Goal: Transaction & Acquisition: Purchase product/service

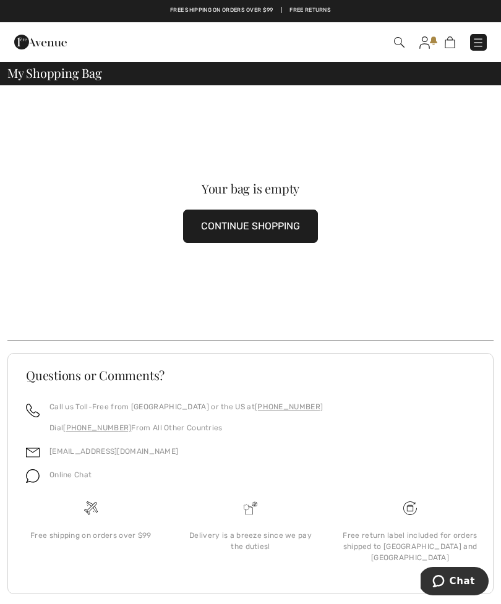
click at [426, 42] on img at bounding box center [424, 42] width 11 height 12
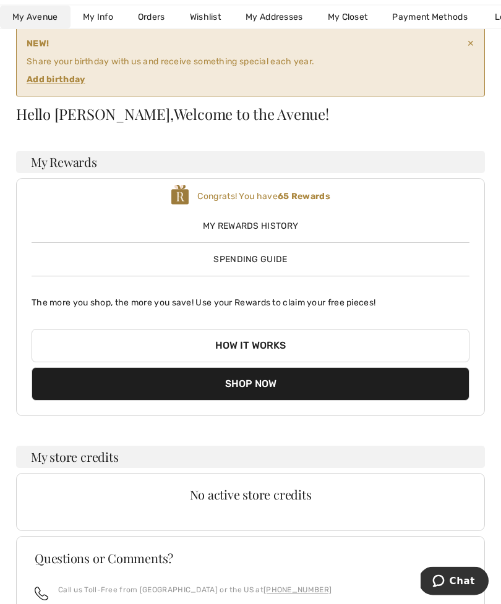
scroll to position [72, 0]
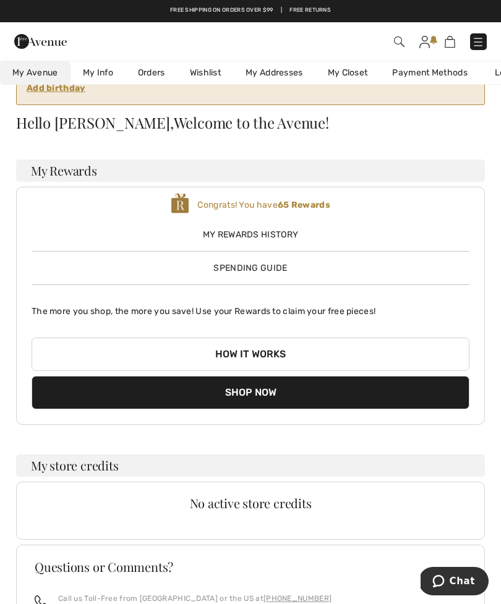
click at [297, 240] on span "My Rewards History" at bounding box center [251, 234] width 438 height 13
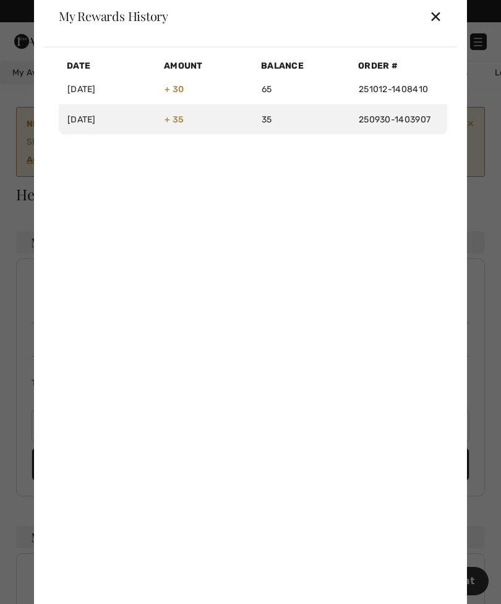
scroll to position [0, 0]
click at [440, 29] on div "✕" at bounding box center [435, 16] width 13 height 26
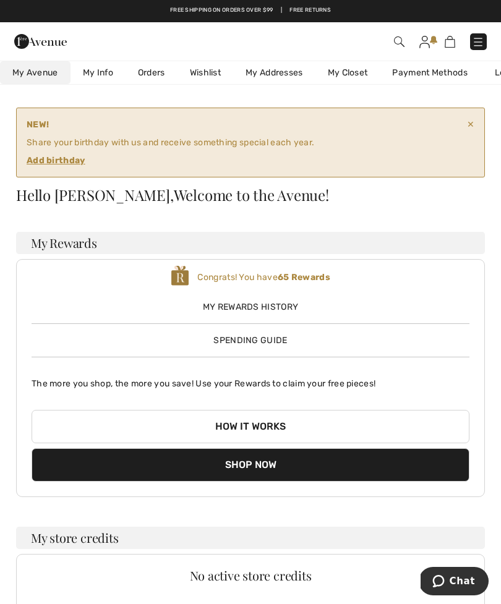
click at [82, 165] on ins "Add birthday" at bounding box center [56, 160] width 59 height 11
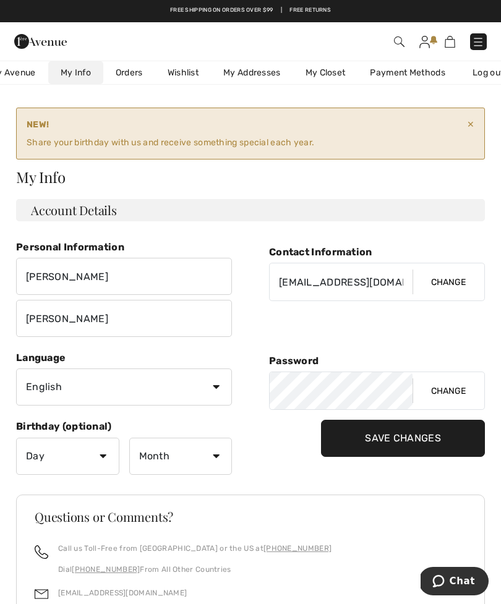
scroll to position [0, 54]
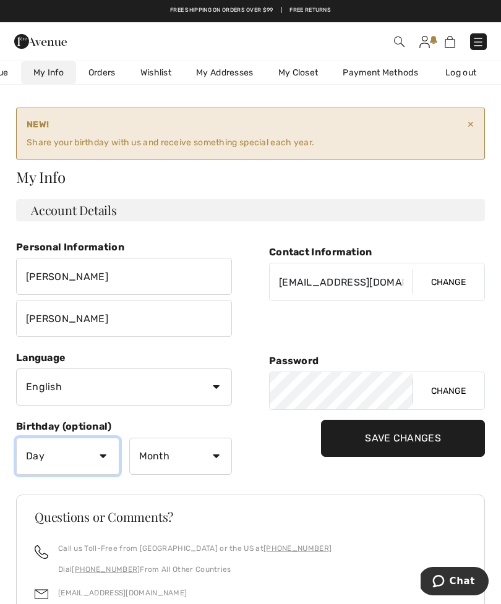
click at [109, 450] on select "Day 1 2 3 4 5 6 7 8 9 10 11 12 13 14 15 16 17 18 19 20 21 22 23 24 25 26 27 28 …" at bounding box center [67, 456] width 103 height 37
click at [224, 454] on select "Month January February March April May June July August September October Novem…" at bounding box center [180, 456] width 103 height 37
click at [117, 449] on select "Day 1 2 3 4 5 6 7 8 9 10 11 12 13 14 15 16 17 18 19 20 21 22 23 24 25 26 27 28 …" at bounding box center [67, 456] width 103 height 37
select select "17"
click at [224, 459] on select "Month January February March April May June July August September October Novem…" at bounding box center [180, 456] width 103 height 37
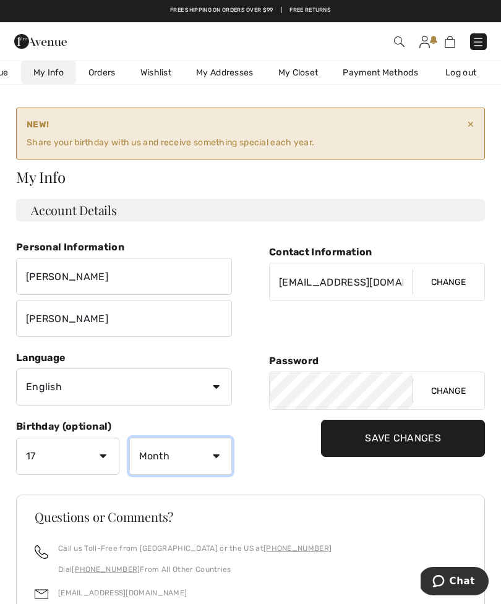
select select "4"
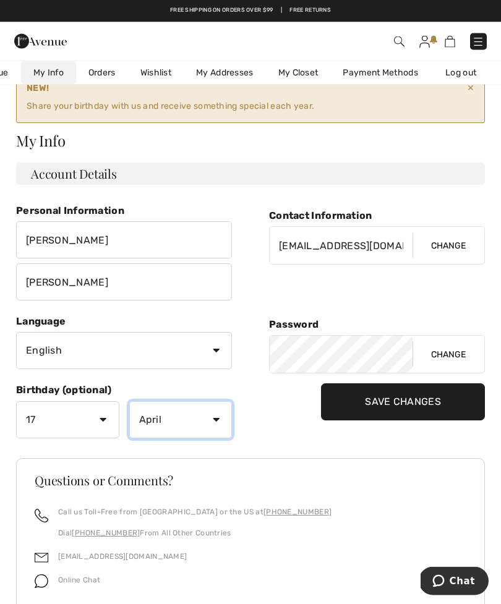
scroll to position [1, 0]
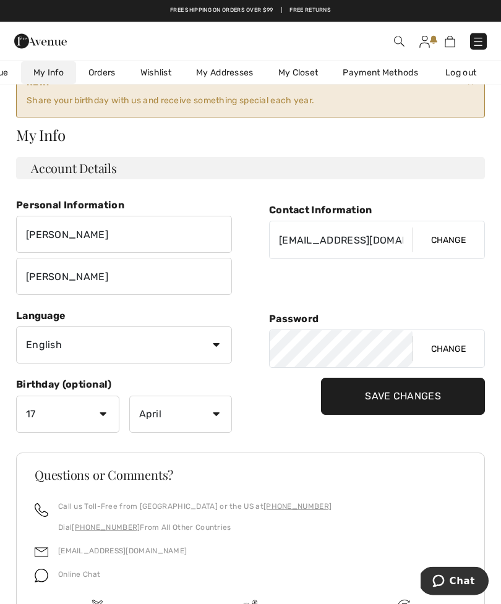
click at [305, 473] on h3 "Questions or Comments?" at bounding box center [250, 475] width 431 height 12
click at [289, 433] on div "Contact Information cheriekmetz@yahoo.com Change Password Change Save Changes" at bounding box center [377, 320] width 216 height 253
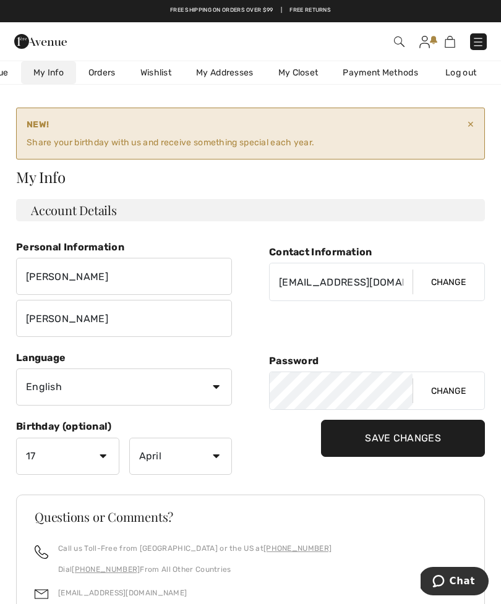
click at [107, 75] on link "Orders" at bounding box center [102, 72] width 52 height 23
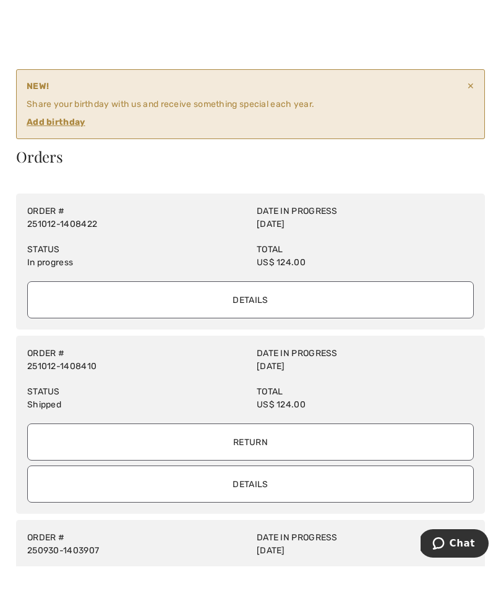
scroll to position [39, 0]
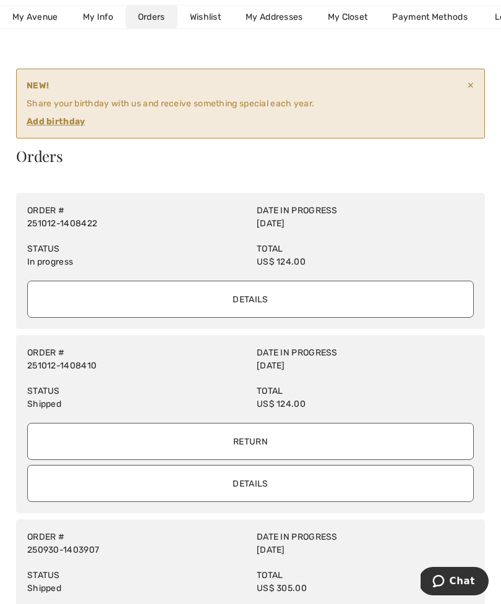
click at [311, 293] on input "Details" at bounding box center [250, 299] width 446 height 37
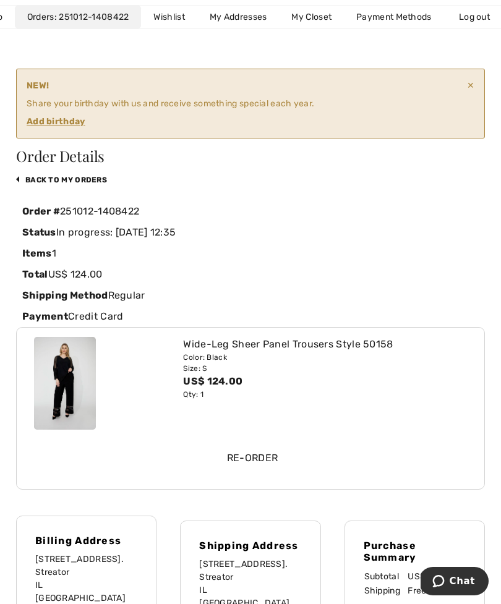
scroll to position [0, 113]
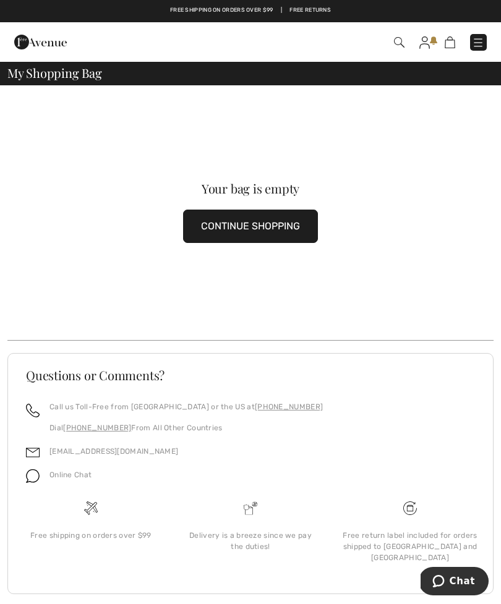
click at [105, 80] on div "My Shopping Bag" at bounding box center [250, 73] width 501 height 25
click at [429, 46] on link at bounding box center [424, 42] width 11 height 15
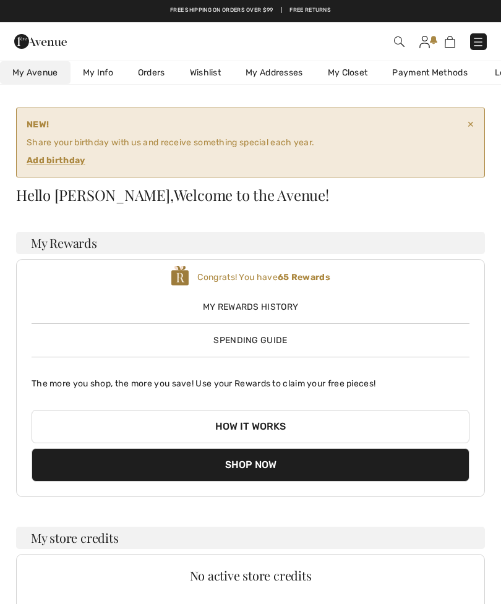
checkbox input "true"
click at [155, 72] on link "Orders" at bounding box center [151, 72] width 52 height 23
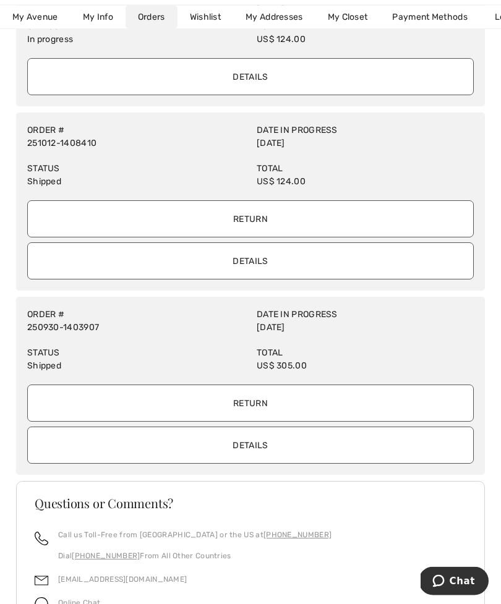
scroll to position [261, 0]
click at [308, 443] on input "Details" at bounding box center [250, 444] width 446 height 37
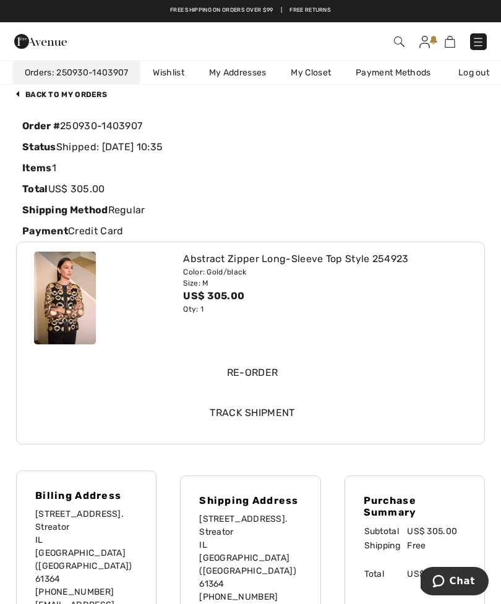
scroll to position [0, 0]
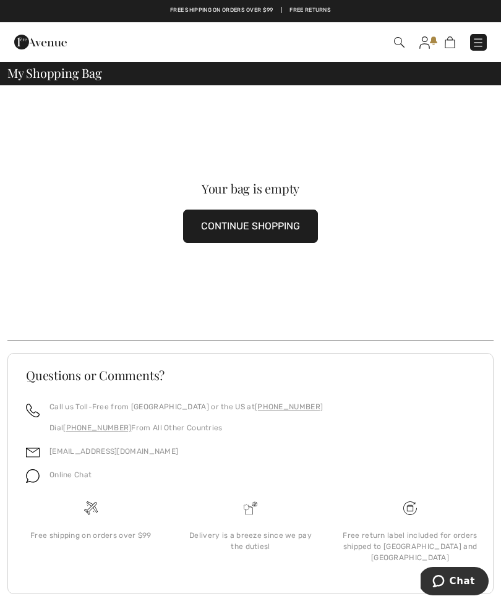
click at [402, 44] on img at bounding box center [399, 42] width 11 height 11
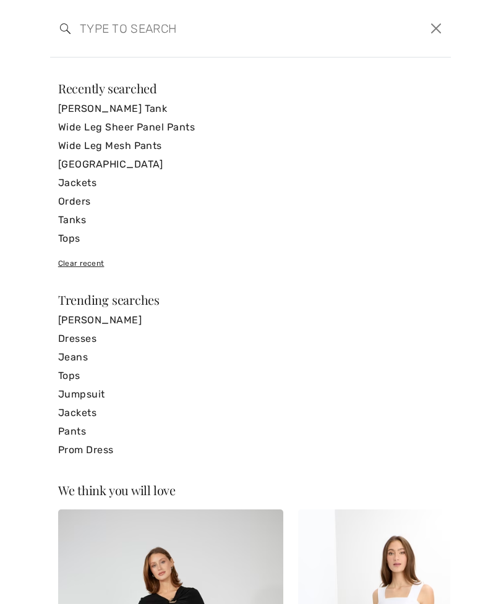
click at [389, 141] on link "Wide Leg Mesh Pants" at bounding box center [250, 146] width 384 height 19
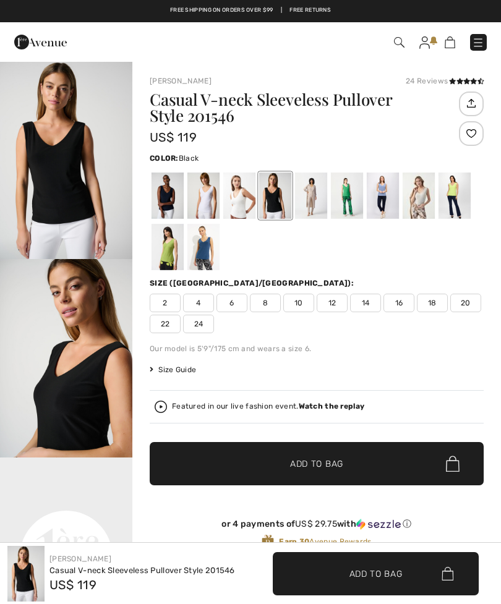
click at [271, 305] on span "8" at bounding box center [265, 303] width 31 height 19
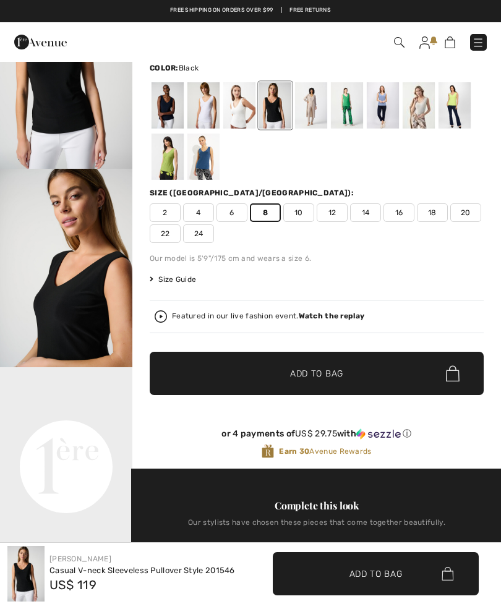
scroll to position [89, 0]
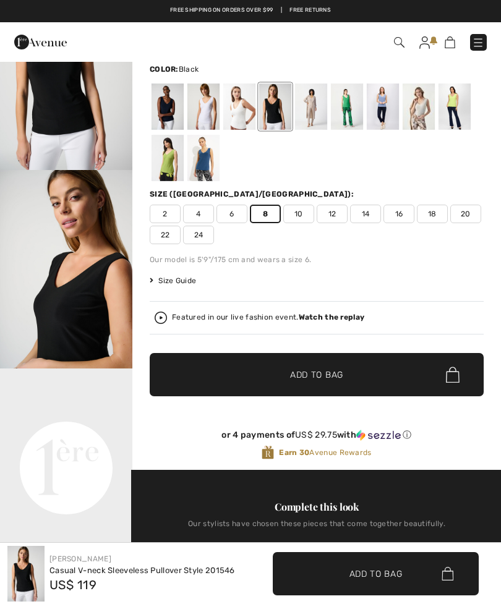
click at [461, 99] on div at bounding box center [454, 106] width 32 height 46
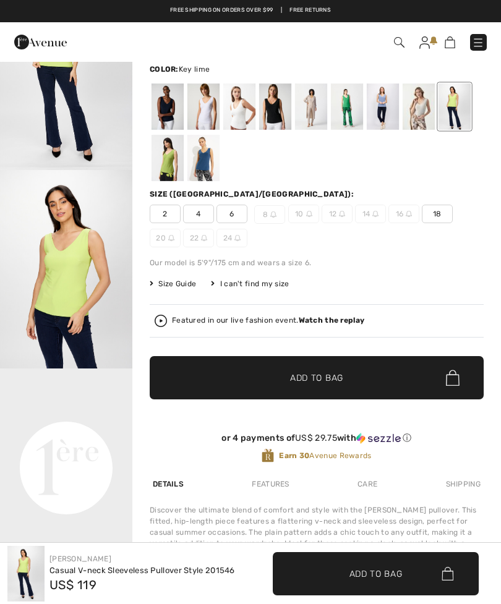
scroll to position [0, 0]
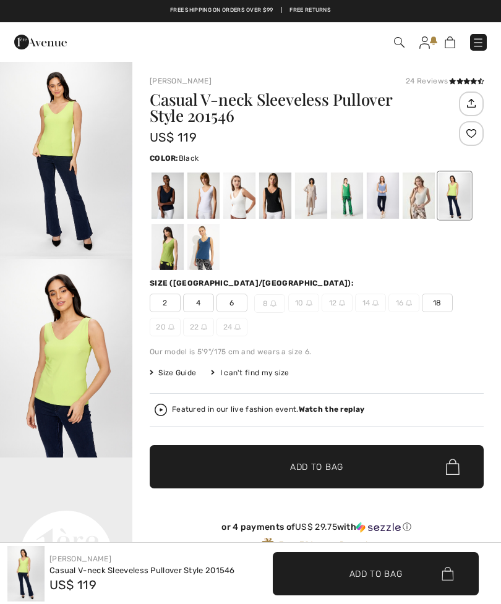
click at [287, 203] on div at bounding box center [275, 195] width 32 height 46
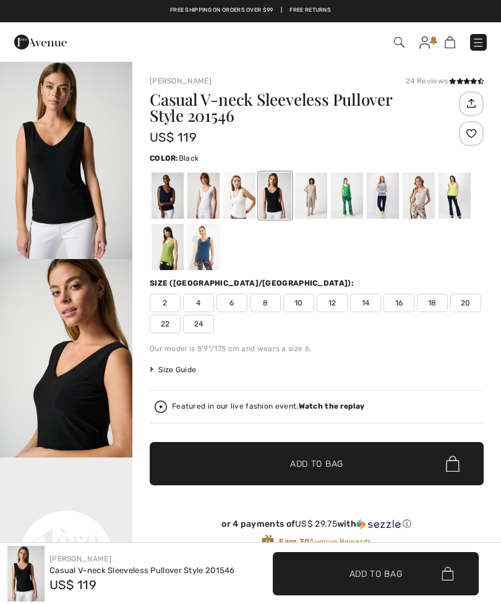
click at [307, 304] on span "10" at bounding box center [298, 303] width 31 height 19
click at [273, 303] on span "8" at bounding box center [265, 303] width 31 height 19
click at [187, 368] on span "Size Guide" at bounding box center [173, 369] width 46 height 11
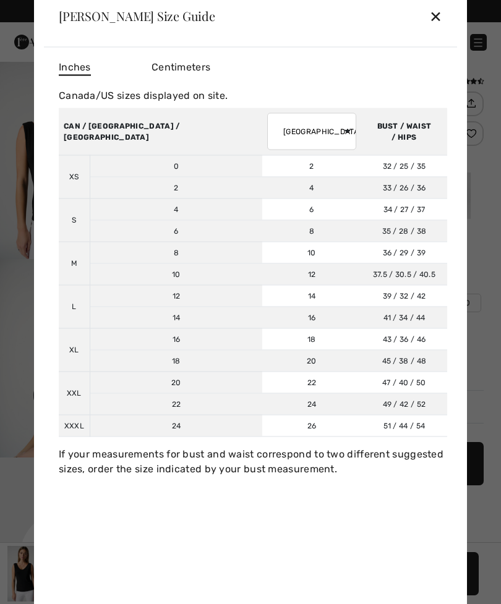
click at [441, 8] on div "✕" at bounding box center [435, 16] width 13 height 26
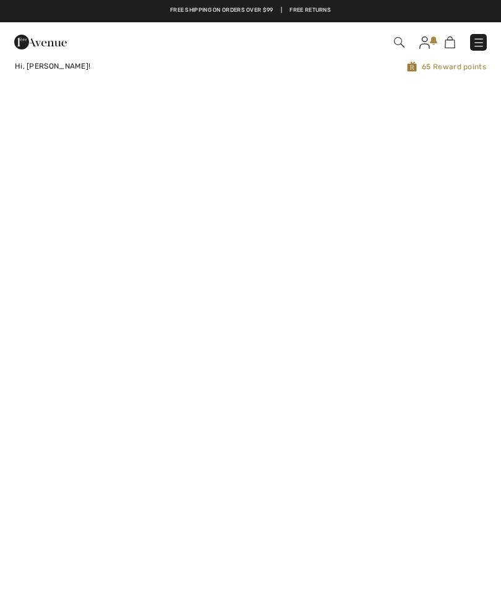
checkbox input "true"
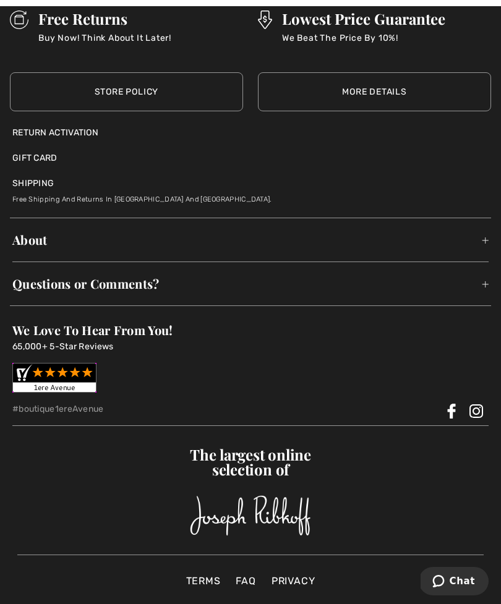
scroll to position [4482, 0]
